Goal: Task Accomplishment & Management: Manage account settings

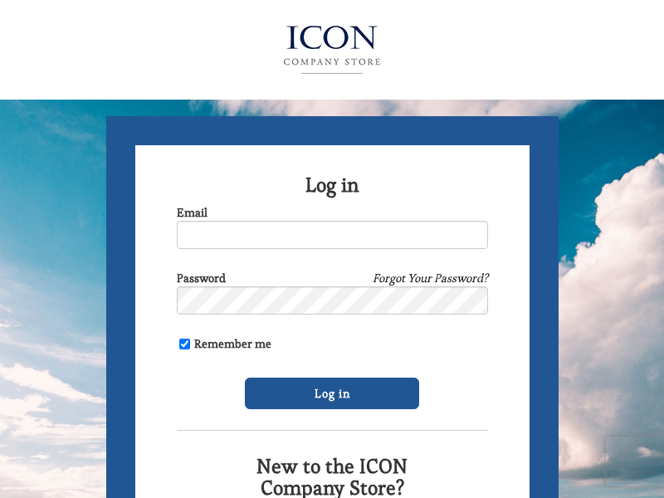
click at [332, 46] on img at bounding box center [331, 50] width 181 height 66
